Goal: Entertainment & Leisure: Consume media (video, audio)

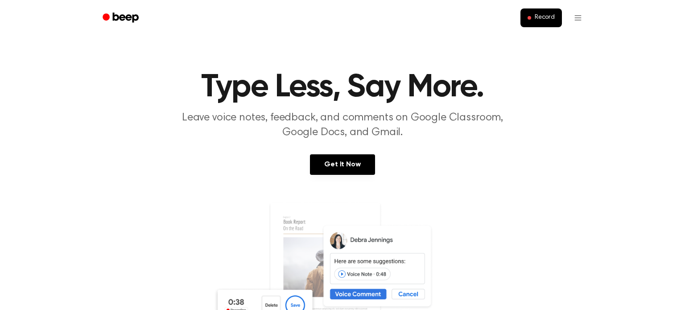
click at [55, 225] on link at bounding box center [343, 287] width 664 height 171
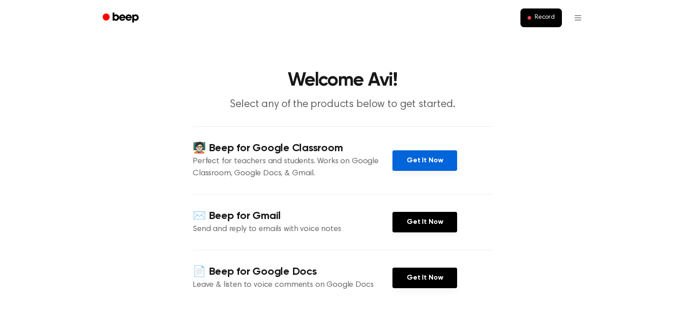
click at [428, 163] on link "Get It Now" at bounding box center [425, 160] width 65 height 21
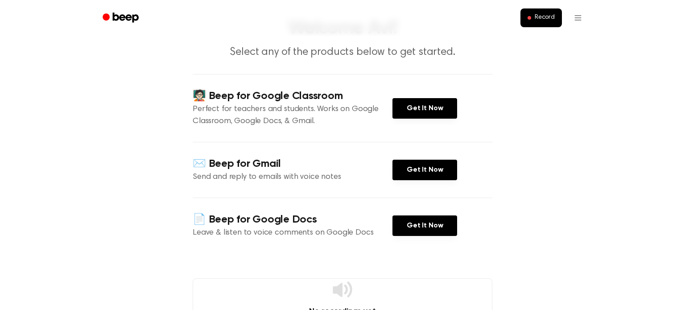
scroll to position [56, 0]
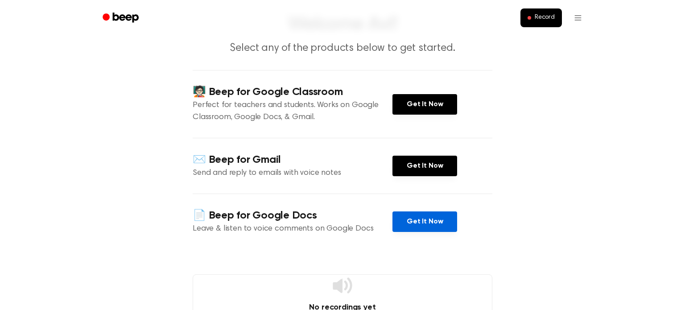
click at [405, 219] on link "Get It Now" at bounding box center [425, 221] width 65 height 21
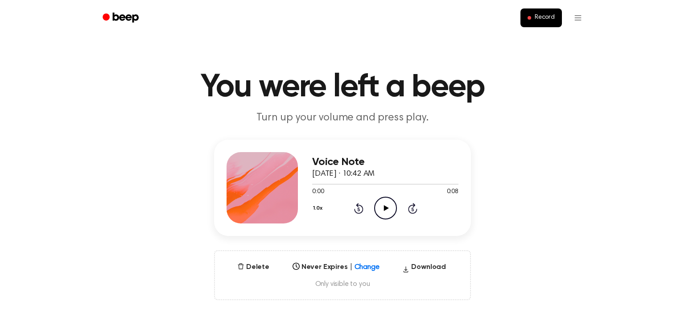
click at [386, 208] on icon at bounding box center [386, 208] width 5 height 6
click at [388, 206] on icon "Play Audio" at bounding box center [385, 208] width 23 height 23
click at [386, 204] on icon "Play Audio" at bounding box center [385, 208] width 23 height 23
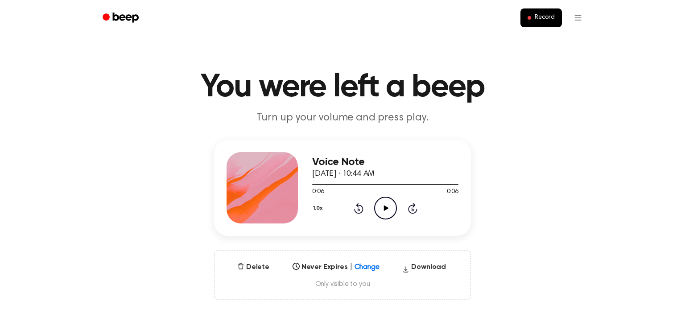
click at [620, 239] on div "Voice Note September 30, 2025 · 10:44 AM 0:06 0:06 Your browser does not suppor…" at bounding box center [343, 220] width 664 height 161
click at [385, 213] on icon "Play Audio" at bounding box center [385, 208] width 23 height 23
click at [375, 200] on icon "Play Audio" at bounding box center [385, 208] width 23 height 23
